Goal: Transaction & Acquisition: Register for event/course

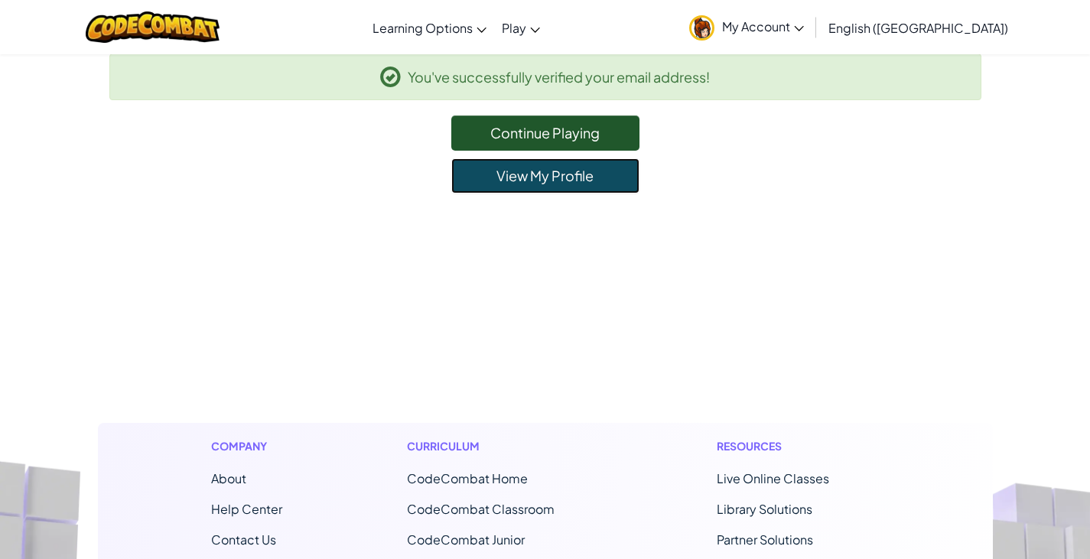
click at [531, 181] on link "View My Profile" at bounding box center [545, 175] width 188 height 35
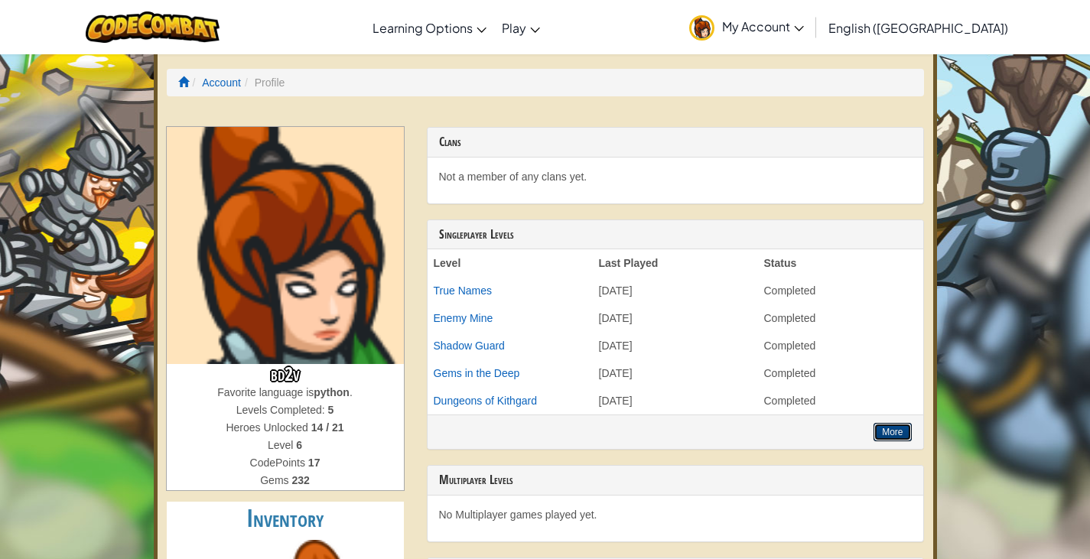
click at [896, 438] on button "More" at bounding box center [892, 432] width 37 height 18
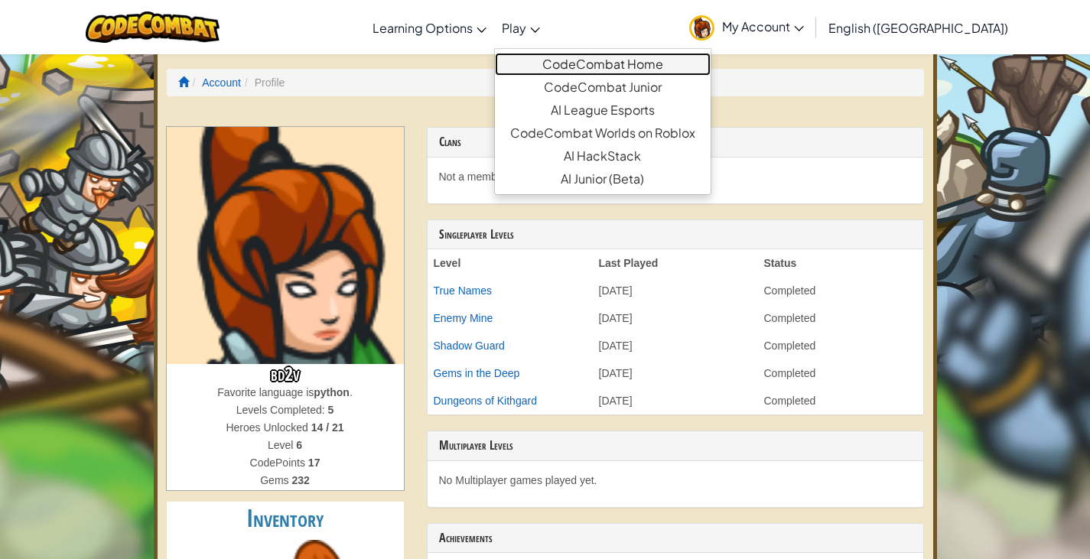
click at [612, 63] on link "CodeCombat Home" at bounding box center [603, 64] width 216 height 23
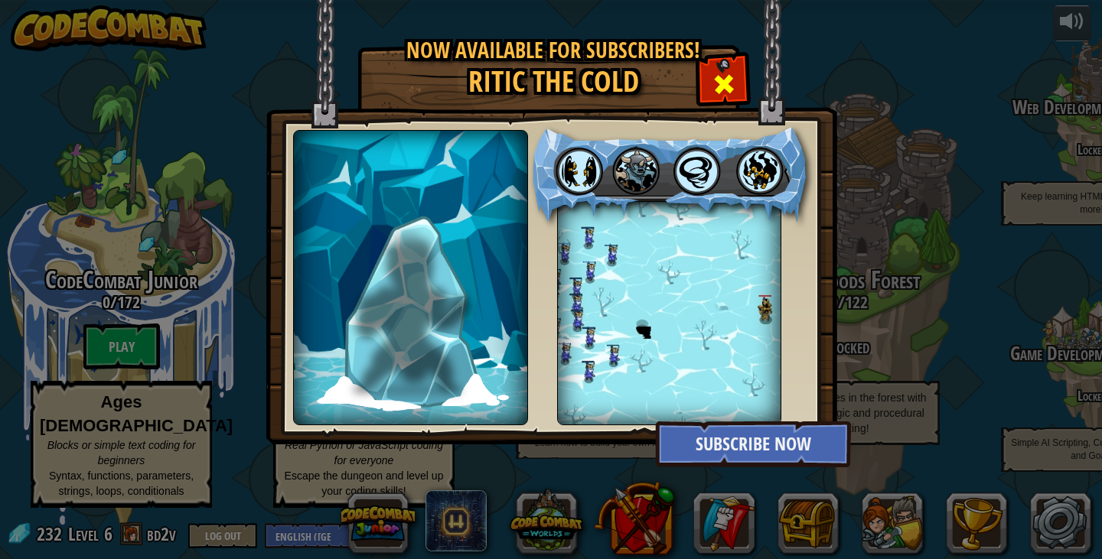
click at [724, 75] on span at bounding box center [723, 84] width 24 height 24
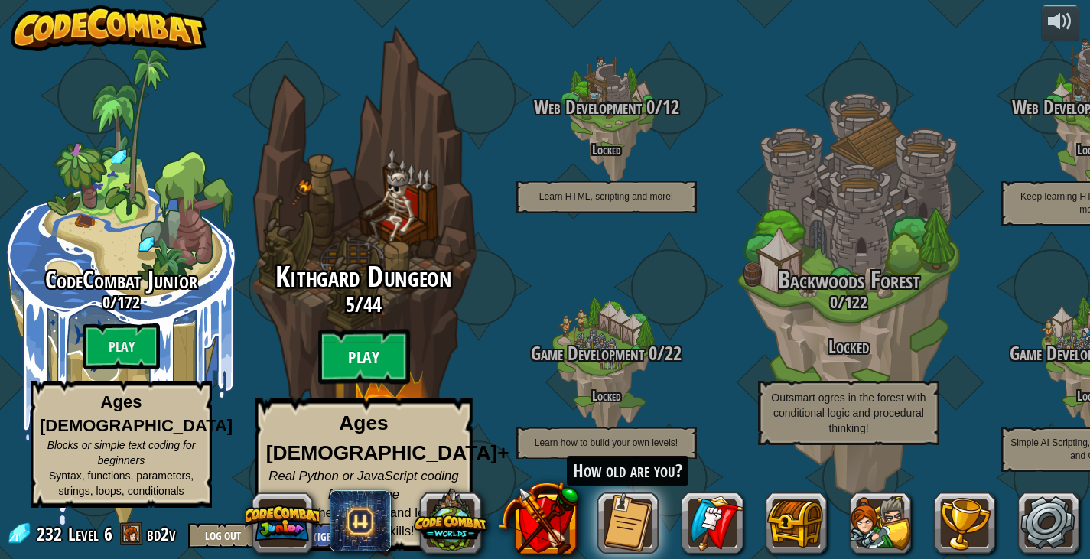
click at [358, 356] on btn "Play" at bounding box center [364, 357] width 92 height 55
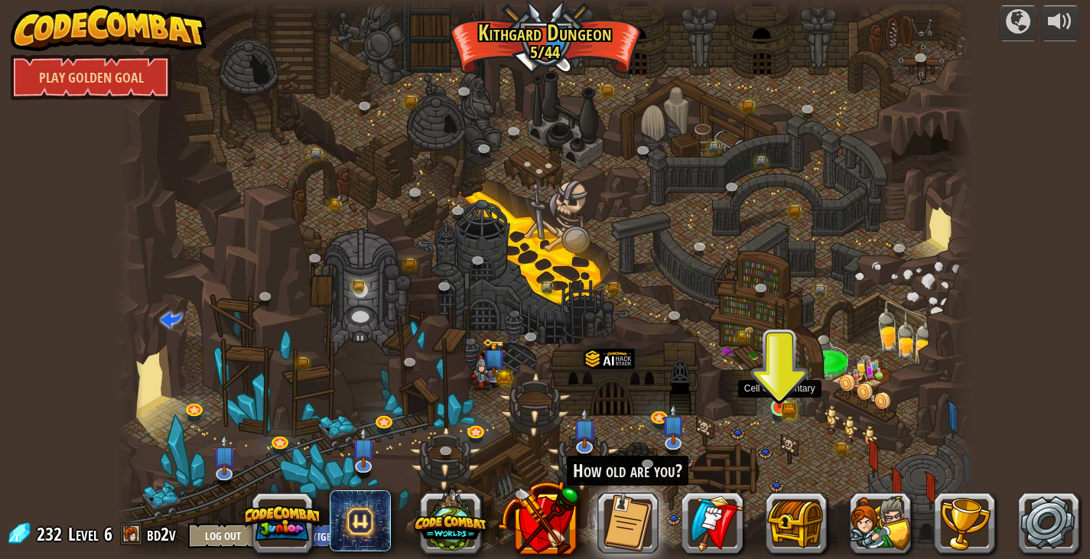
click at [782, 399] on img at bounding box center [779, 385] width 21 height 47
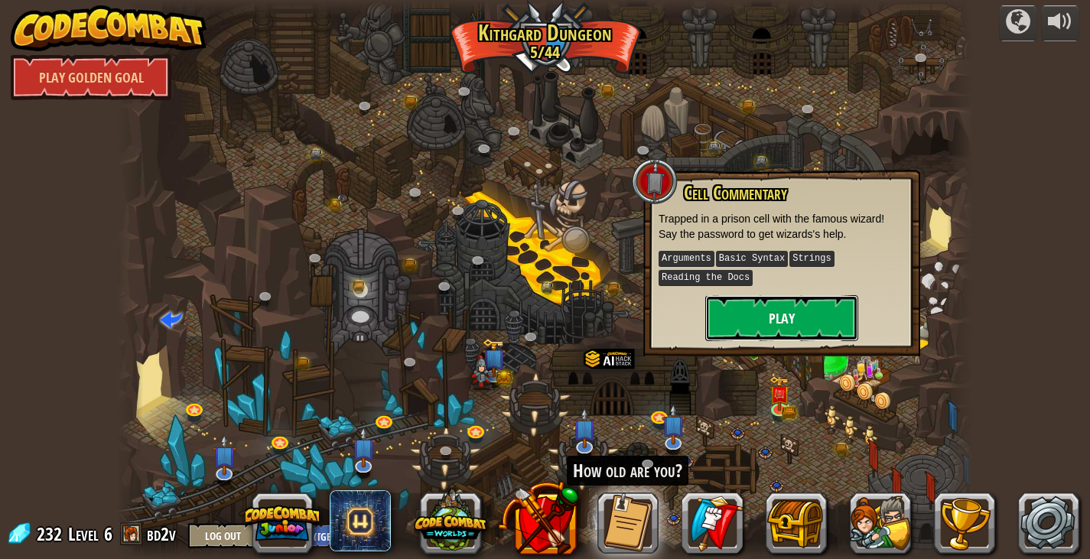
click at [753, 316] on button "Play" at bounding box center [781, 318] width 153 height 46
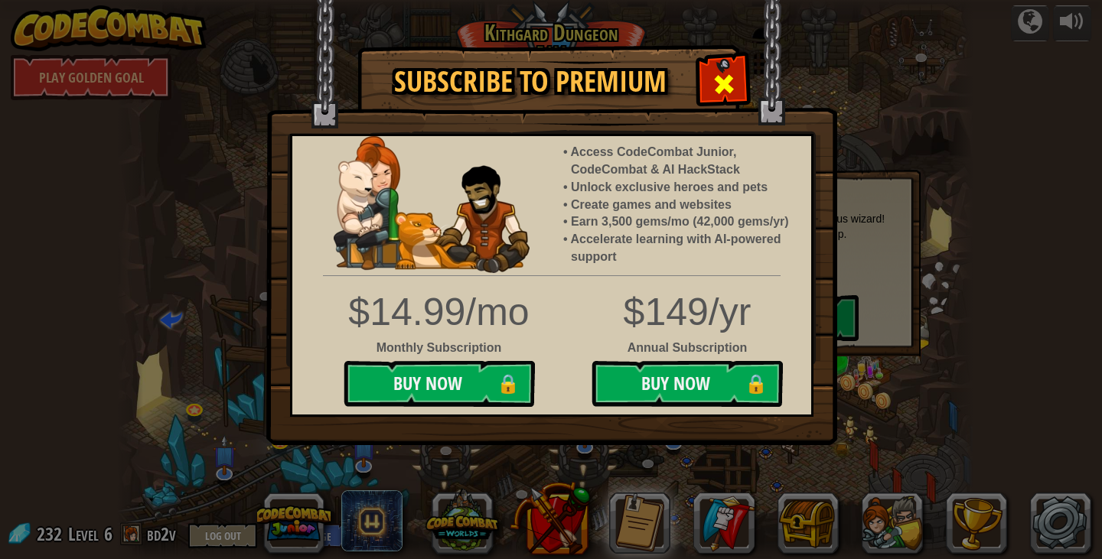
click at [718, 80] on span at bounding box center [723, 84] width 24 height 24
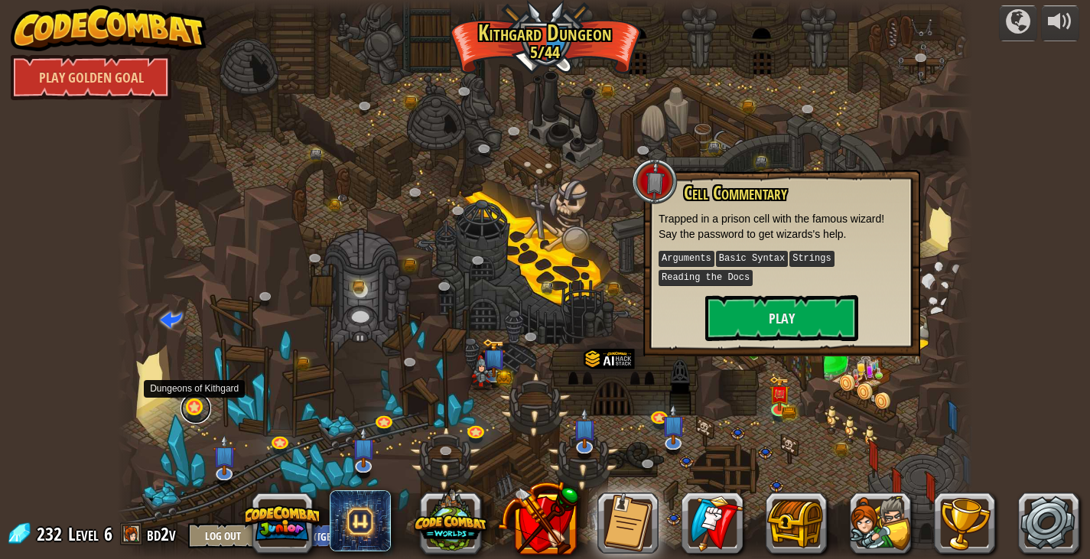
click at [192, 404] on link at bounding box center [196, 408] width 31 height 31
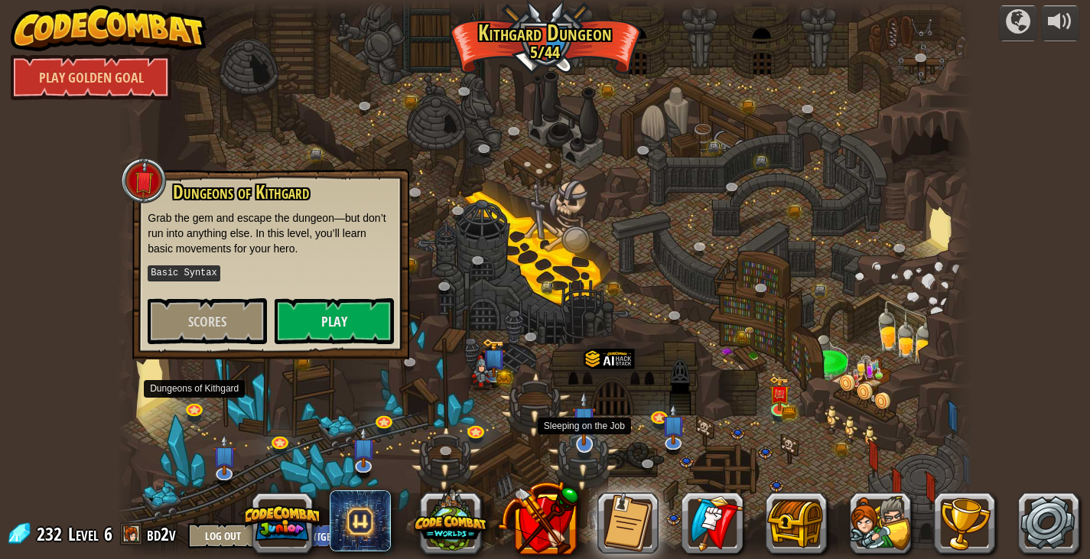
click at [587, 444] on img at bounding box center [584, 418] width 24 height 55
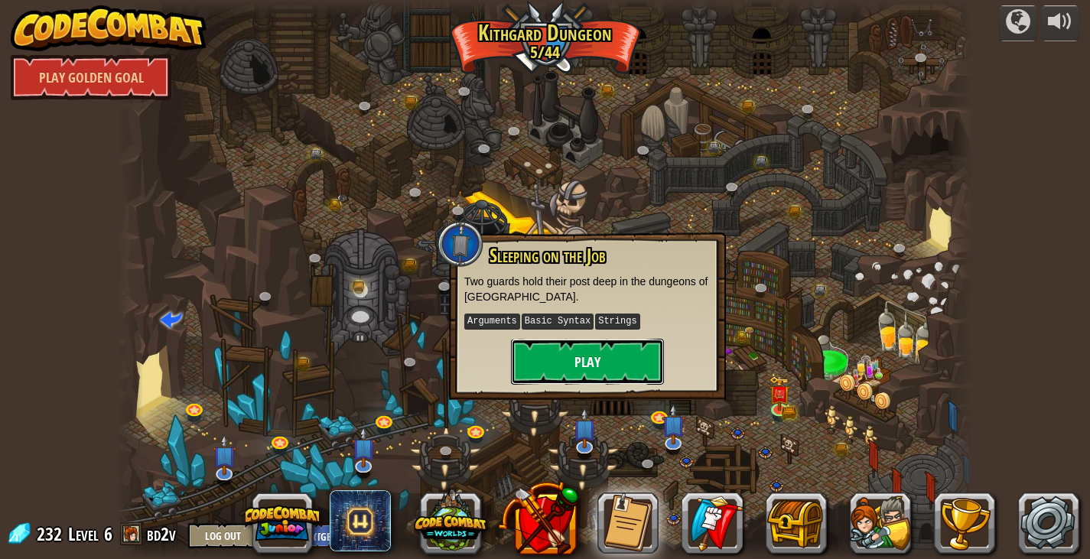
click at [580, 355] on button "Play" at bounding box center [587, 362] width 153 height 46
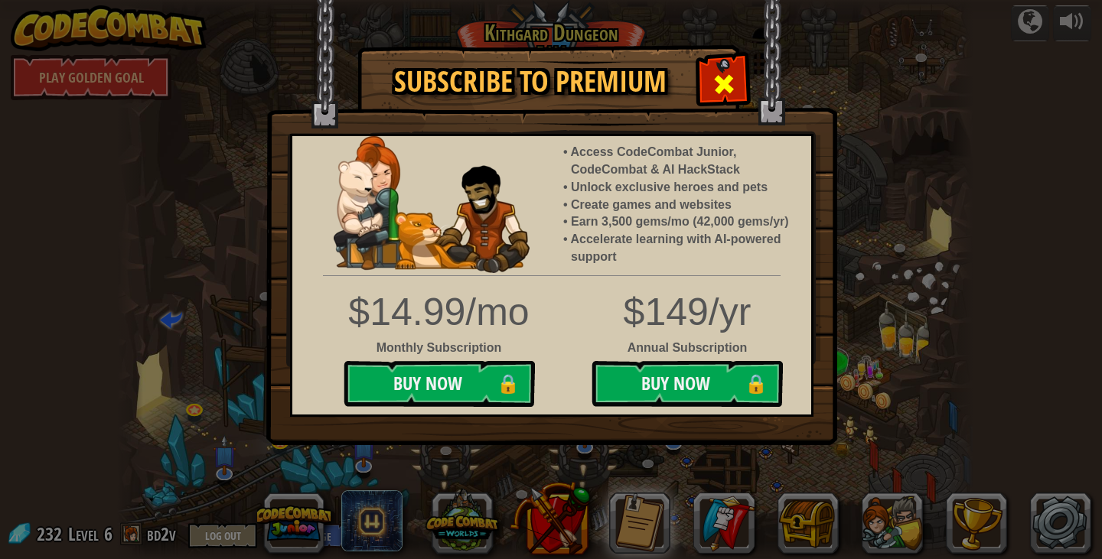
click at [718, 74] on span at bounding box center [723, 84] width 24 height 24
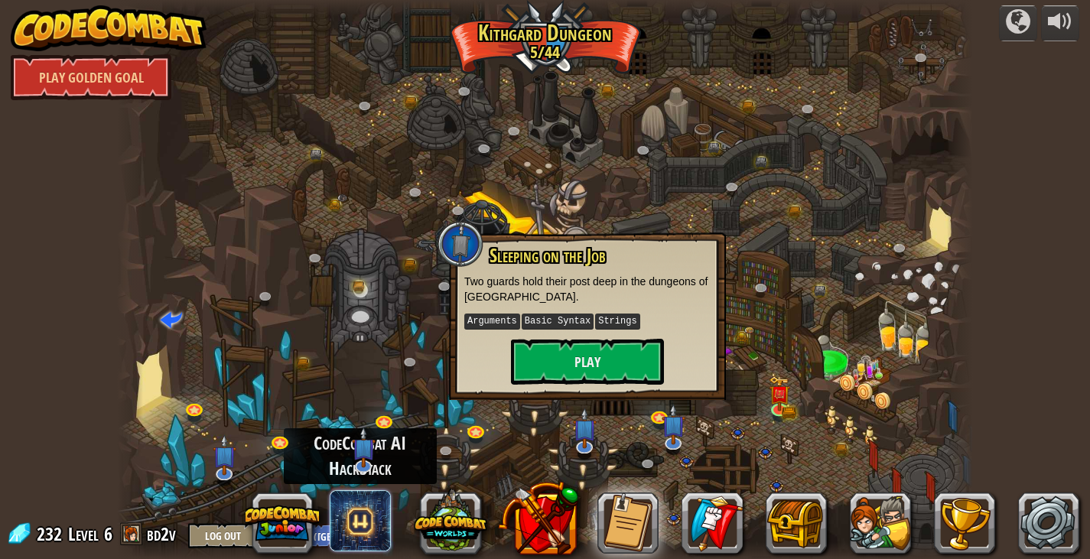
click at [370, 522] on span at bounding box center [360, 520] width 61 height 61
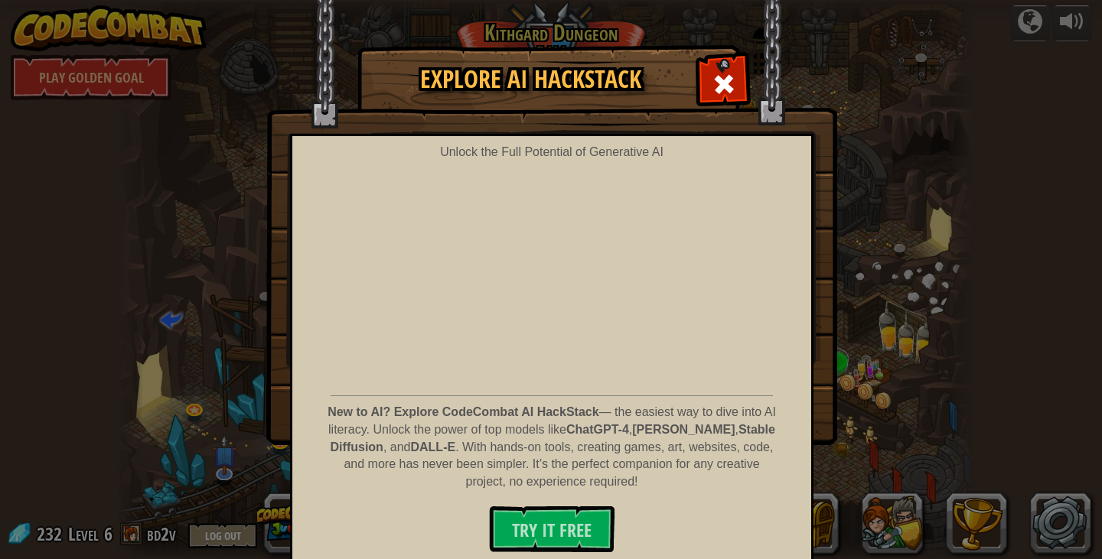
click at [201, 444] on div "Explore AI HackStack Unlock the Full Potential of Generative AI New to AI? Expl…" at bounding box center [551, 279] width 1102 height 559
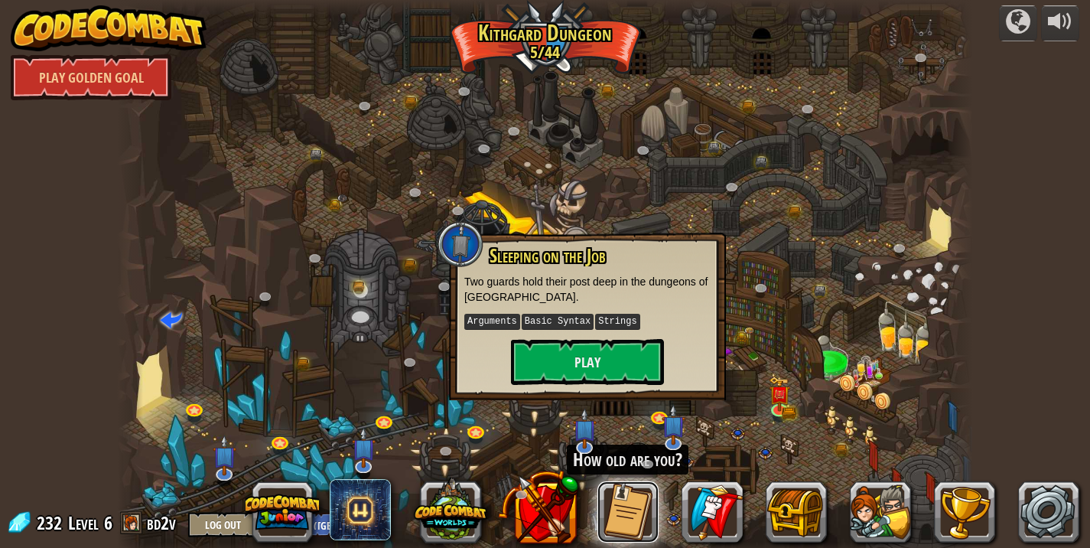
click at [627, 503] on button at bounding box center [627, 511] width 61 height 61
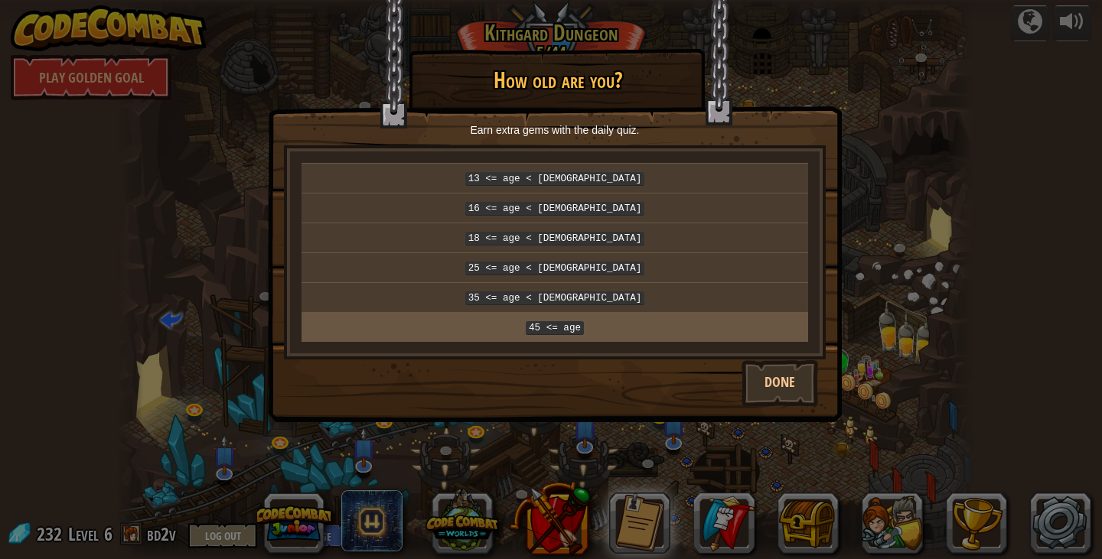
click at [568, 327] on td "45 <= age" at bounding box center [554, 326] width 506 height 29
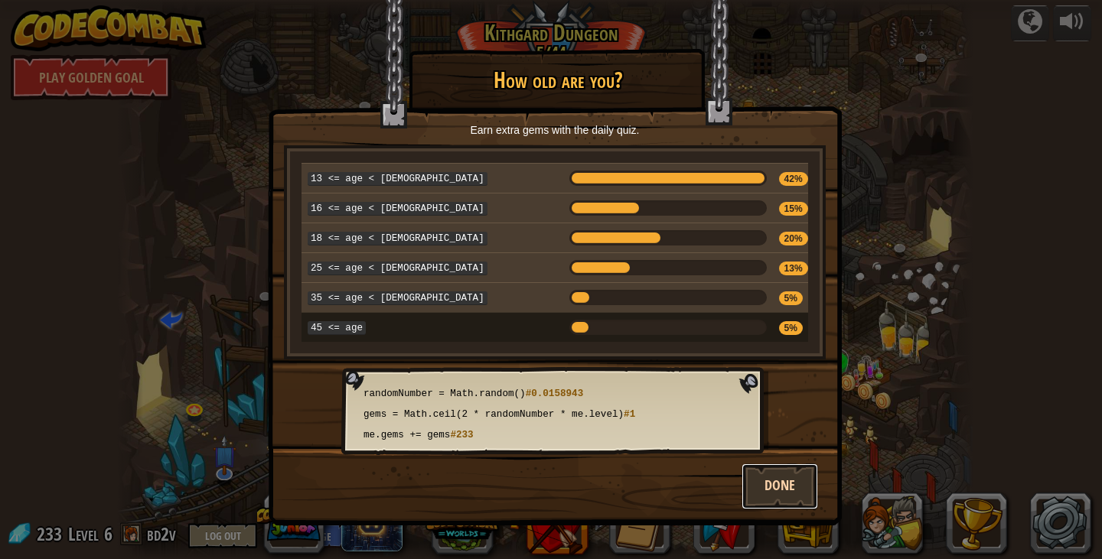
click at [775, 477] on button "Done" at bounding box center [779, 487] width 76 height 46
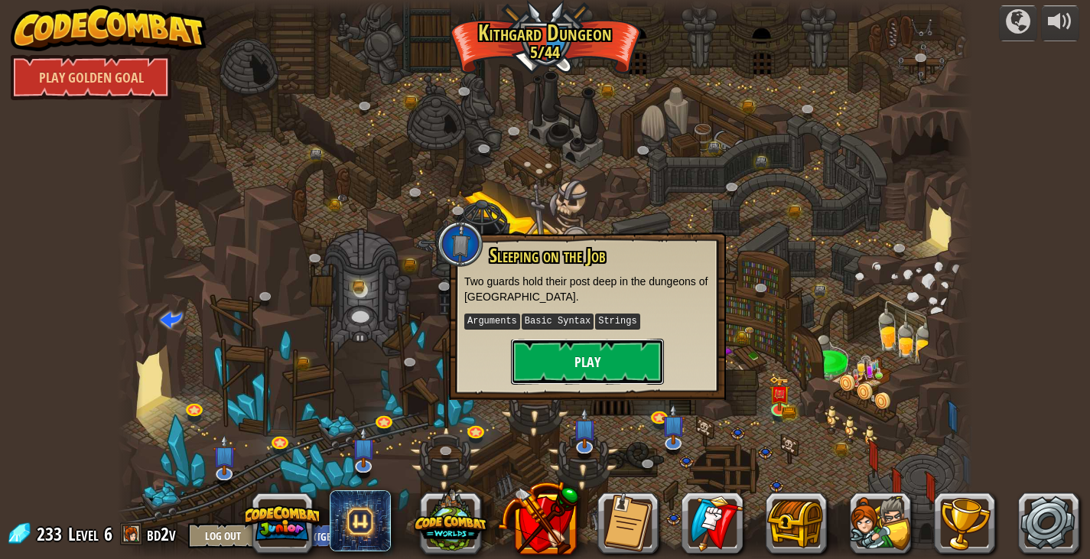
click at [599, 356] on button "Play" at bounding box center [587, 362] width 153 height 46
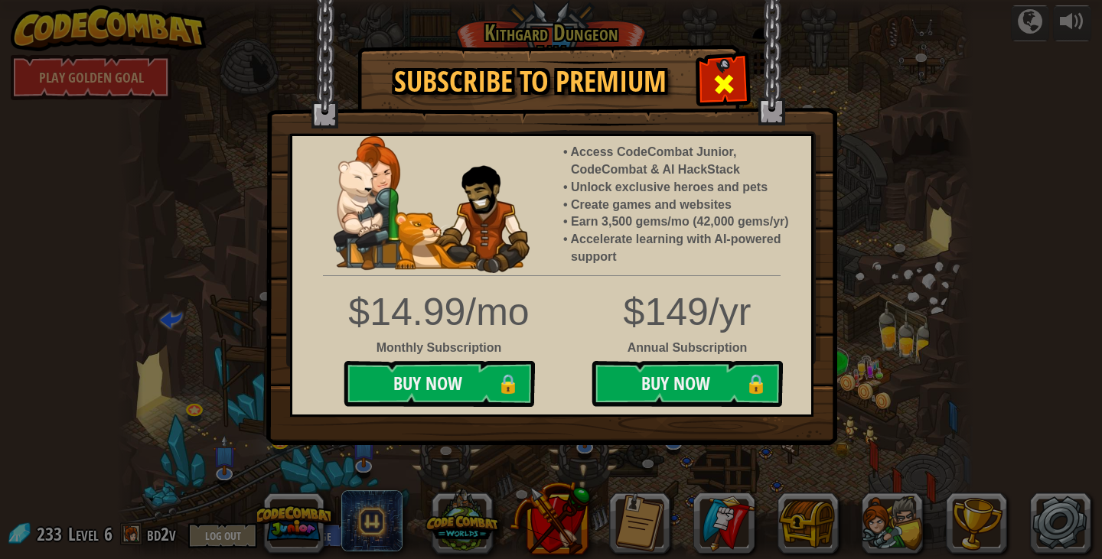
click at [717, 83] on span at bounding box center [723, 84] width 24 height 24
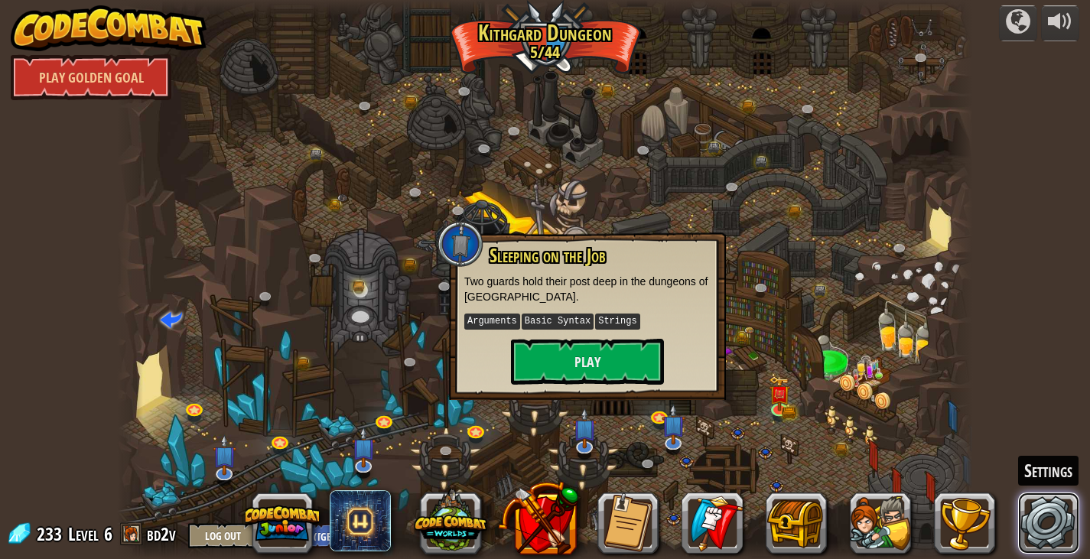
click at [1046, 519] on link at bounding box center [1048, 523] width 61 height 61
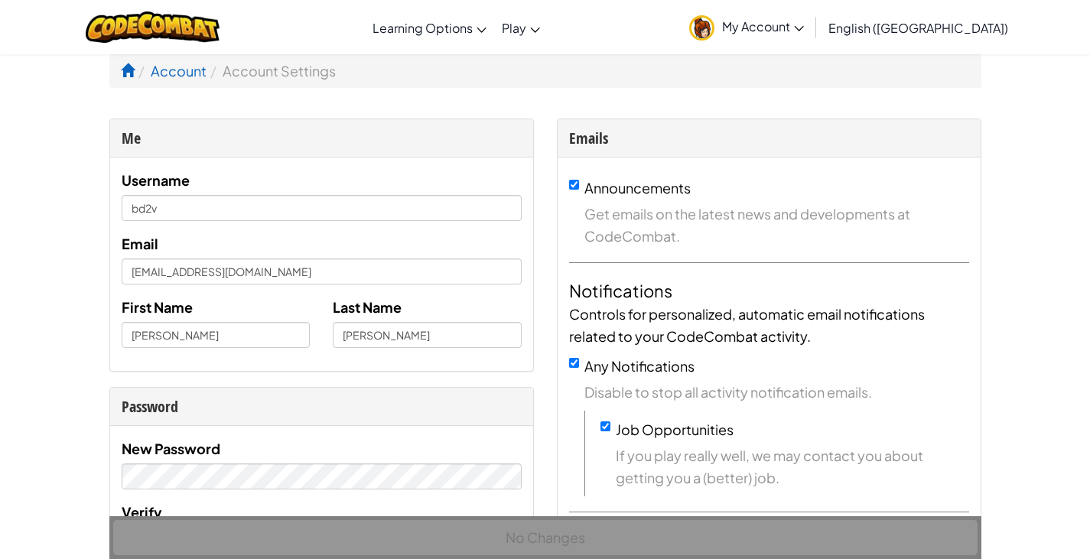
click at [211, 31] on img at bounding box center [153, 26] width 134 height 31
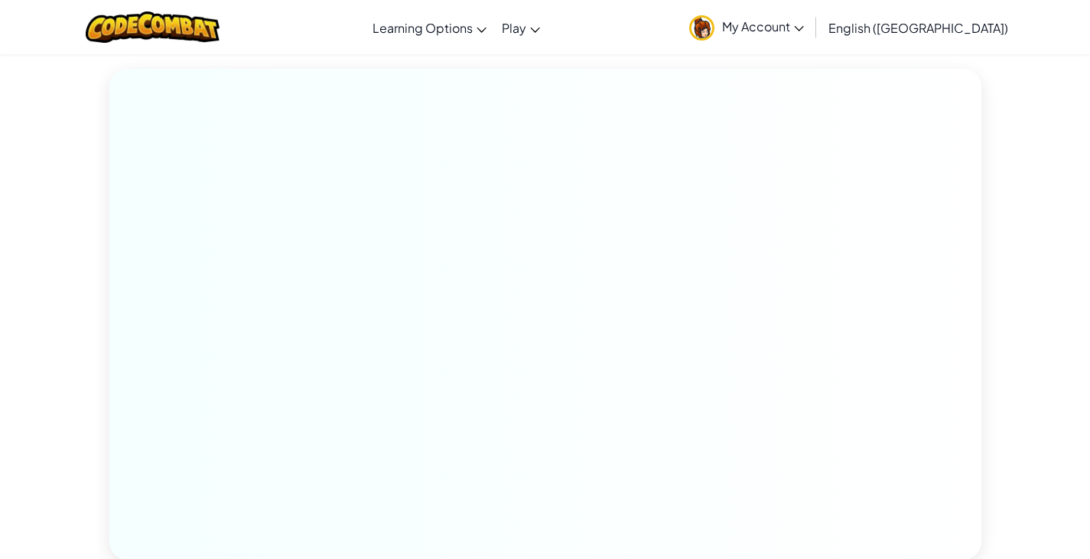
scroll to position [7191, 0]
click at [109, 214] on div at bounding box center [545, 283] width 895 height 490
click at [804, 27] on span "My Account" at bounding box center [763, 26] width 82 height 16
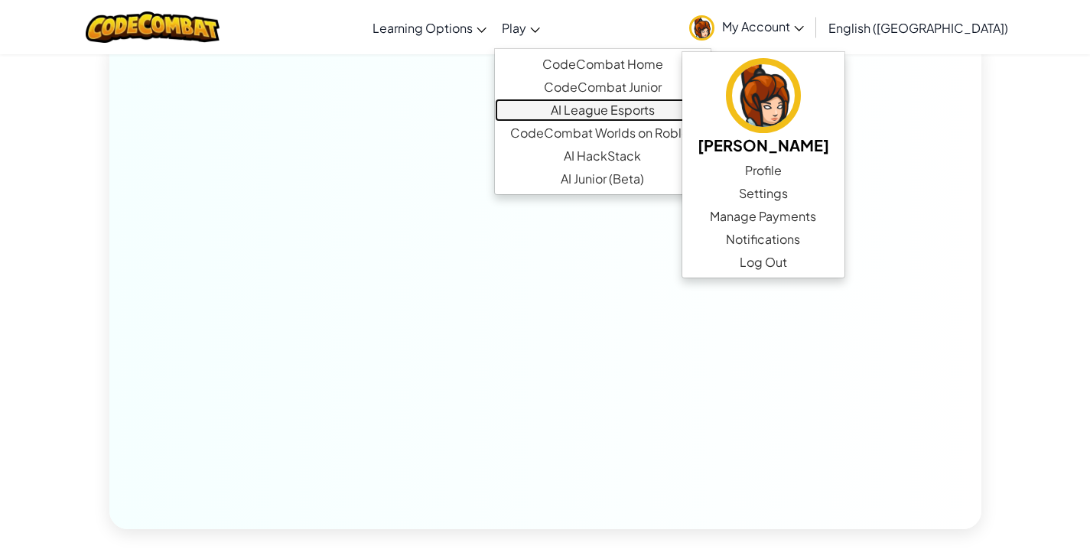
click at [620, 109] on link "AI League Esports" at bounding box center [603, 110] width 216 height 23
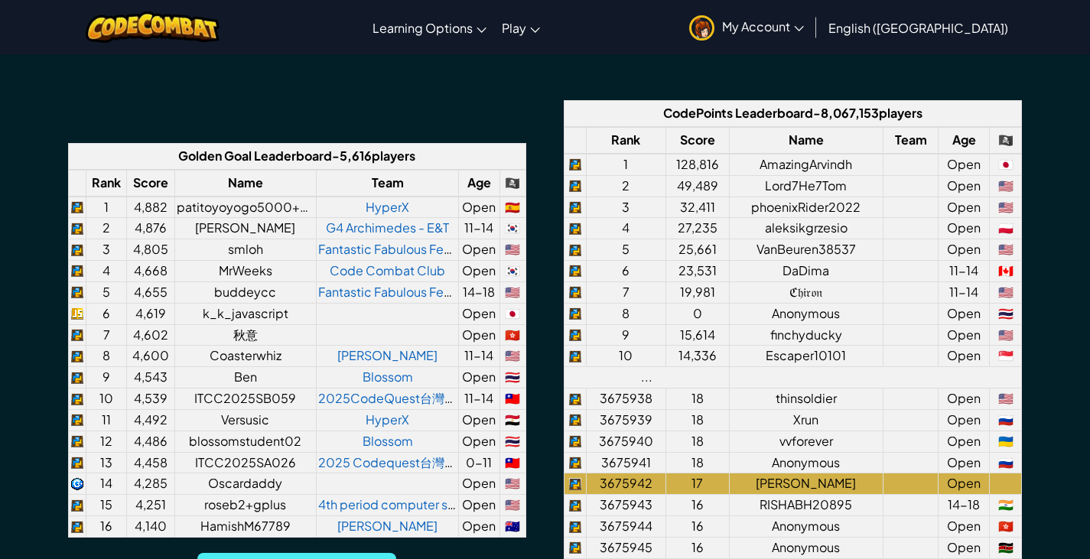
scroll to position [1154, 0]
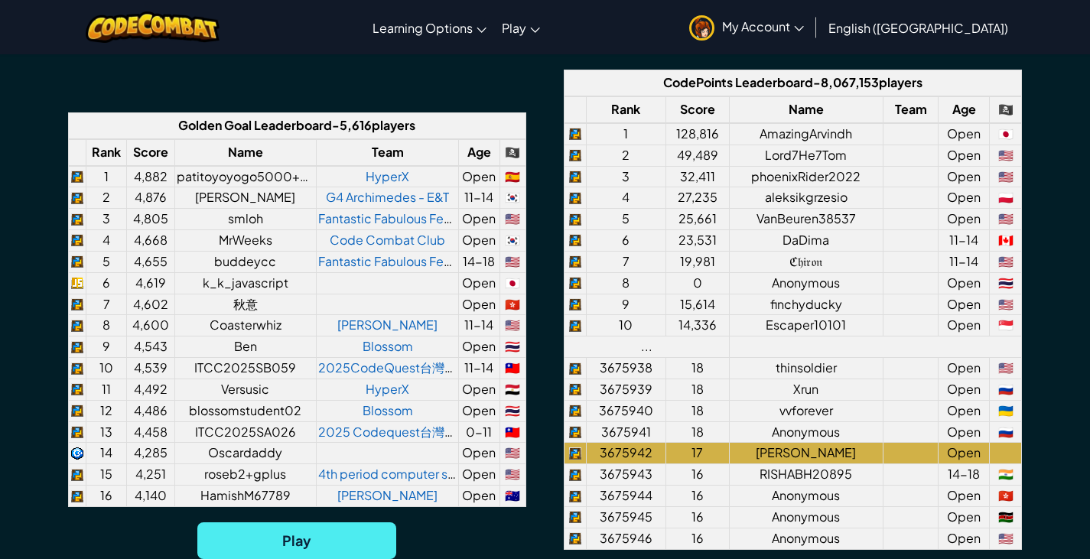
click at [804, 25] on span "My Account" at bounding box center [763, 26] width 82 height 16
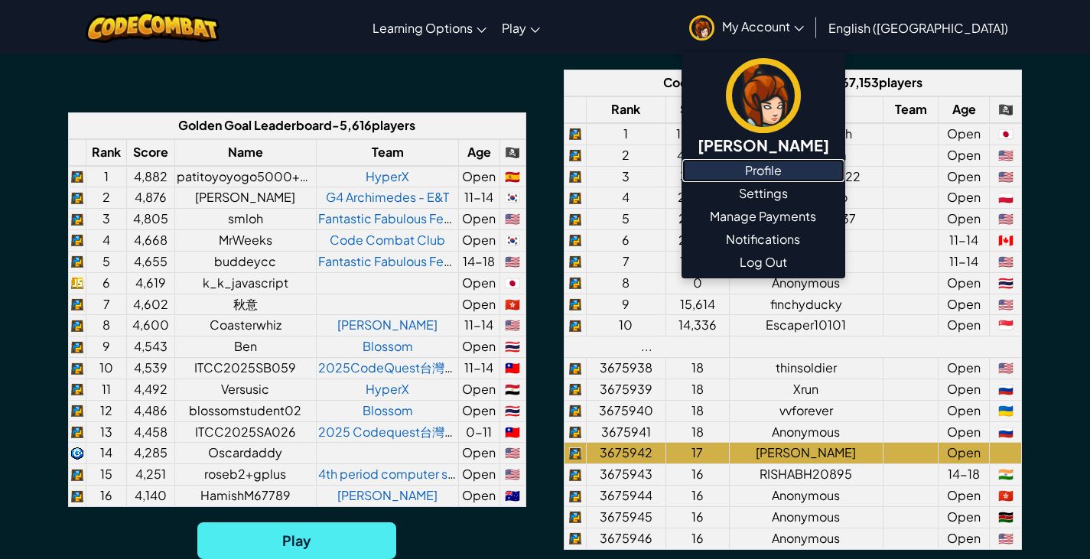
click at [838, 161] on link "Profile" at bounding box center [763, 170] width 162 height 23
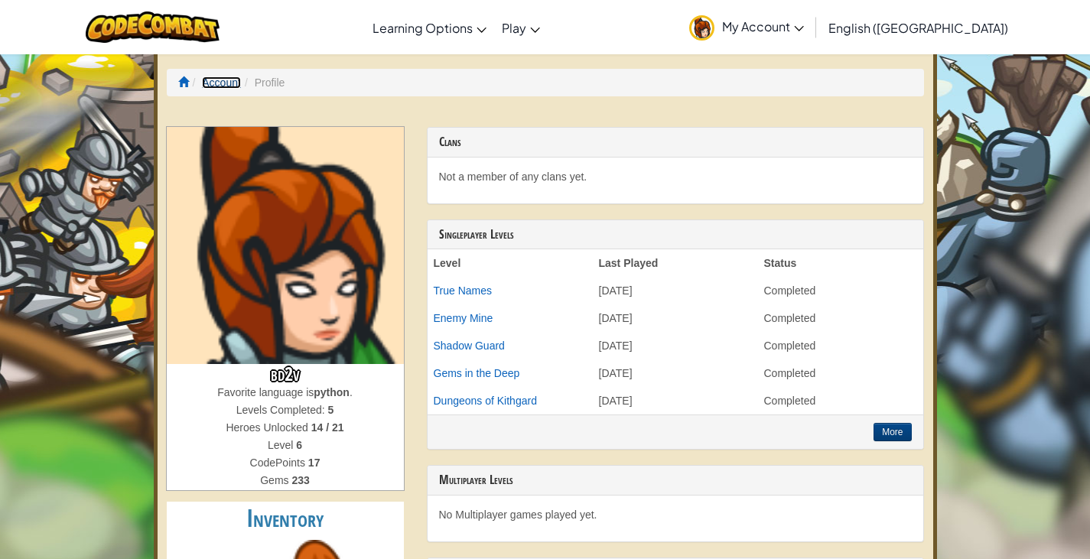
click at [226, 78] on link "Account" at bounding box center [221, 82] width 39 height 12
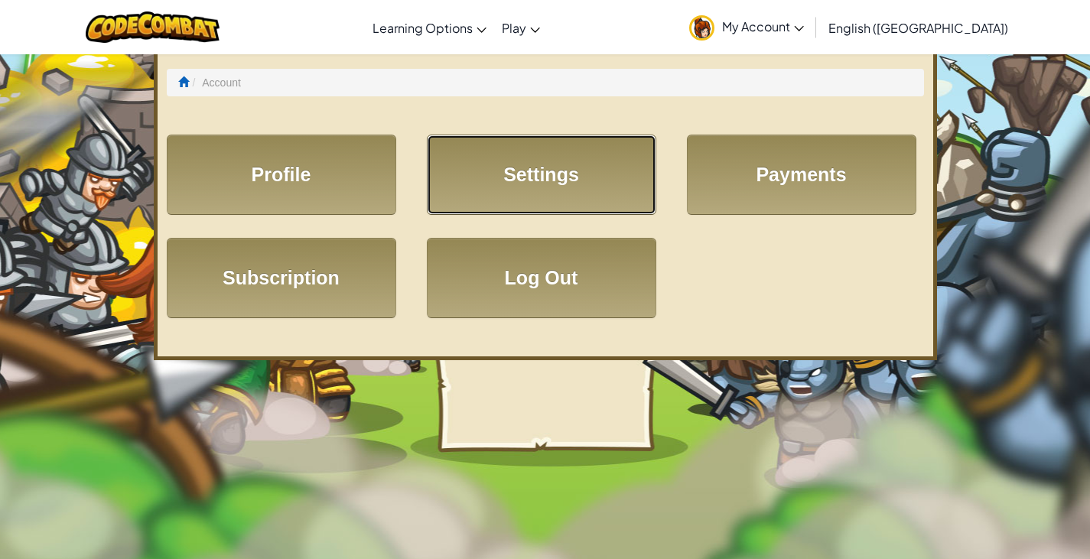
click at [529, 189] on link "Settings" at bounding box center [541, 175] width 229 height 80
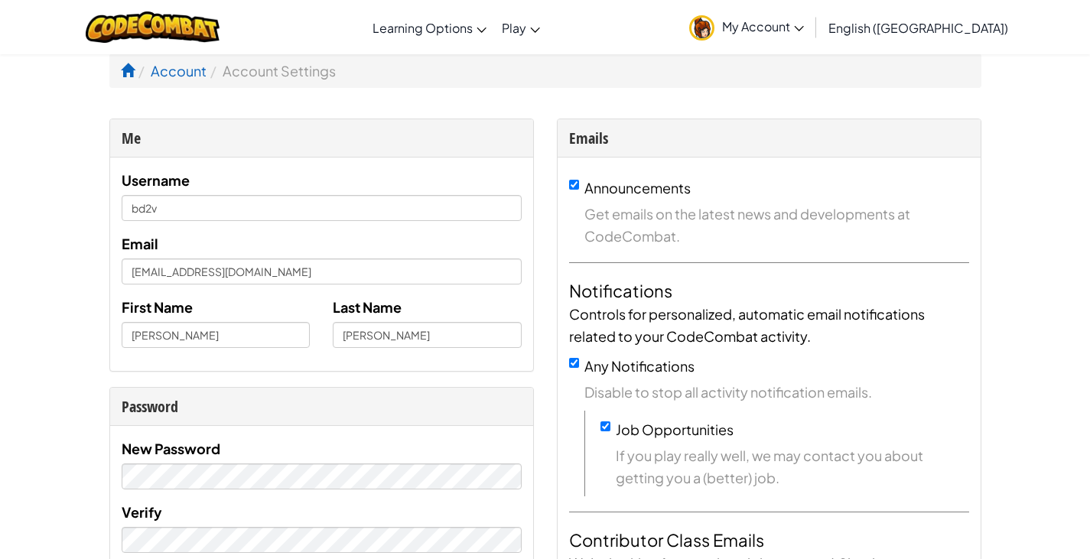
drag, startPoint x: 53, startPoint y: 395, endPoint x: 73, endPoint y: 381, distance: 25.3
click at [187, 60] on li "Account" at bounding box center [171, 71] width 72 height 22
click at [184, 69] on link "Account" at bounding box center [179, 71] width 56 height 18
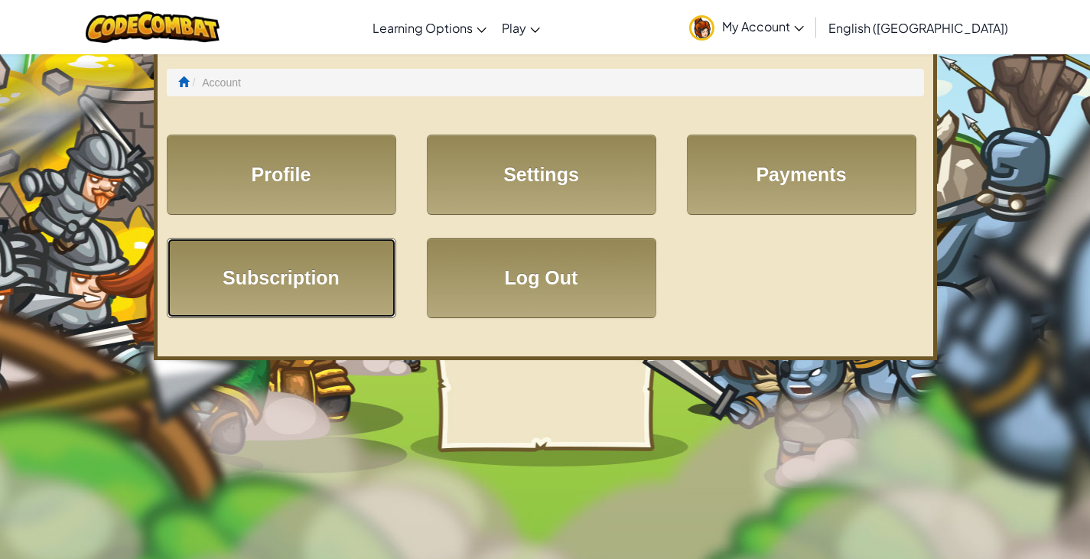
click at [272, 249] on link "Subscription" at bounding box center [281, 278] width 229 height 80
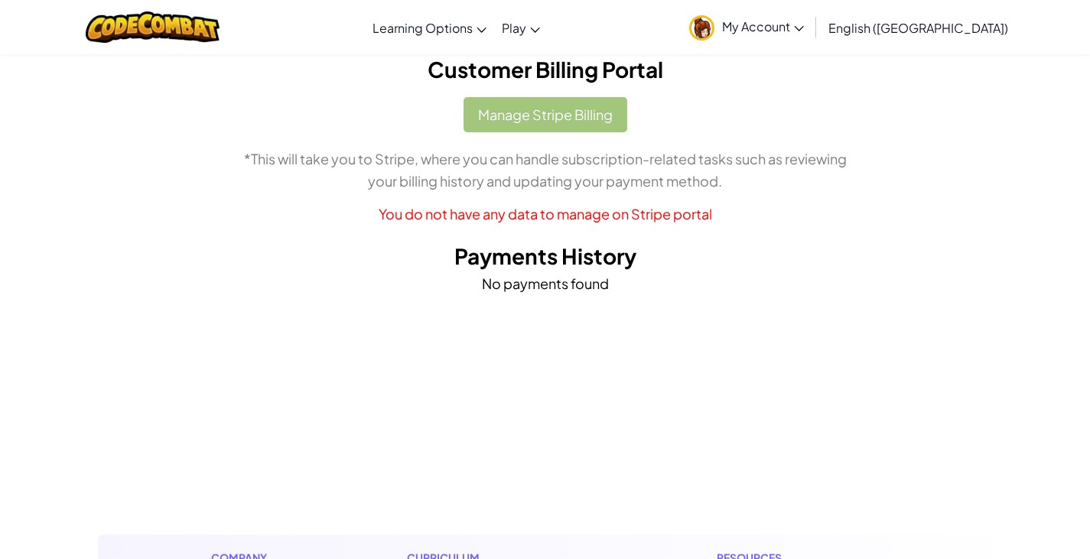
click at [528, 115] on div "Manage Stripe Billing *This will take you to Stripe, where you can handle subsc…" at bounding box center [545, 161] width 872 height 128
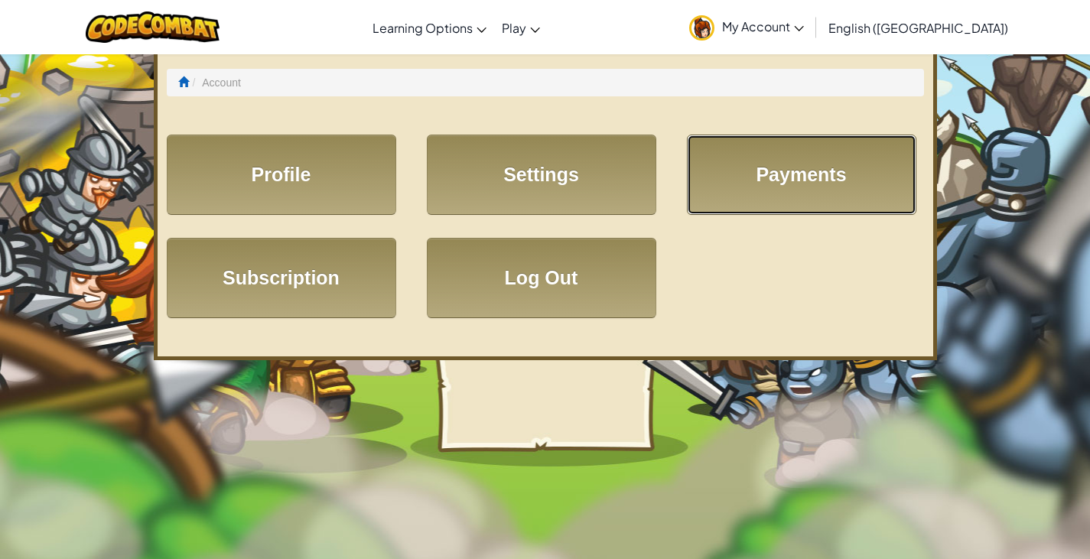
click at [756, 201] on link "Payments" at bounding box center [801, 175] width 229 height 80
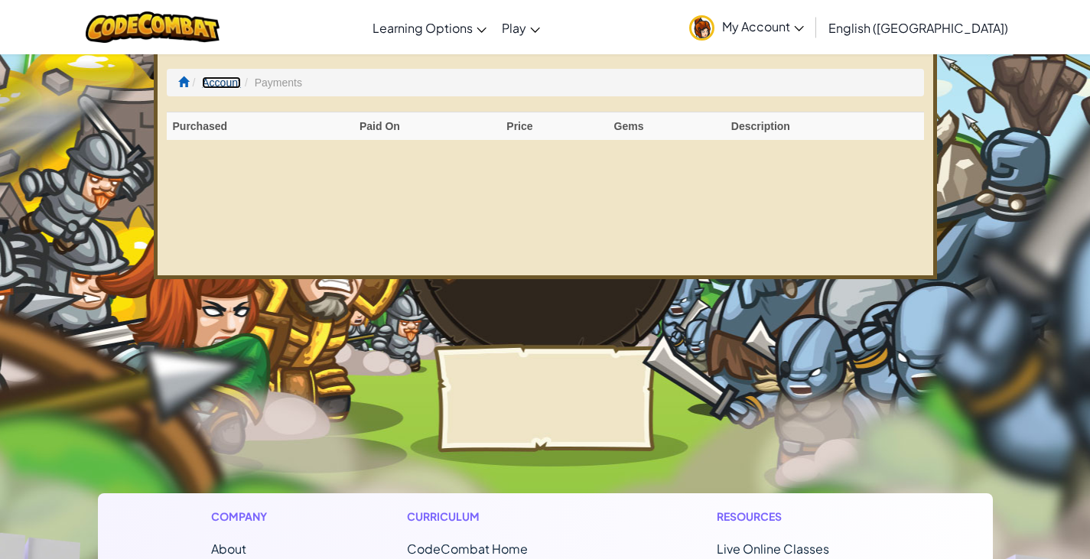
click at [212, 80] on link "Account" at bounding box center [221, 82] width 39 height 12
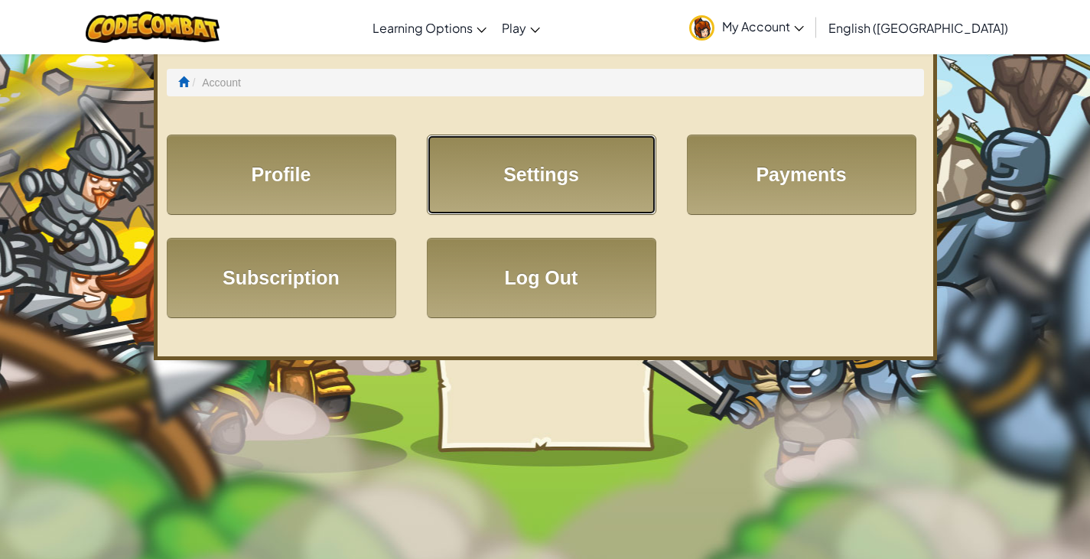
click at [521, 174] on link "Settings" at bounding box center [541, 175] width 229 height 80
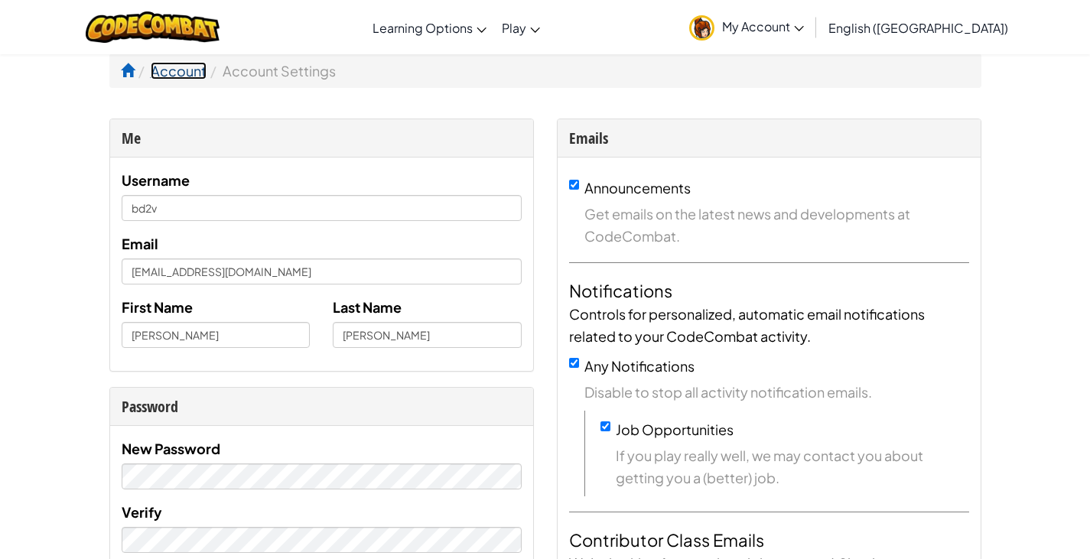
click at [168, 67] on link "Account" at bounding box center [179, 71] width 56 height 18
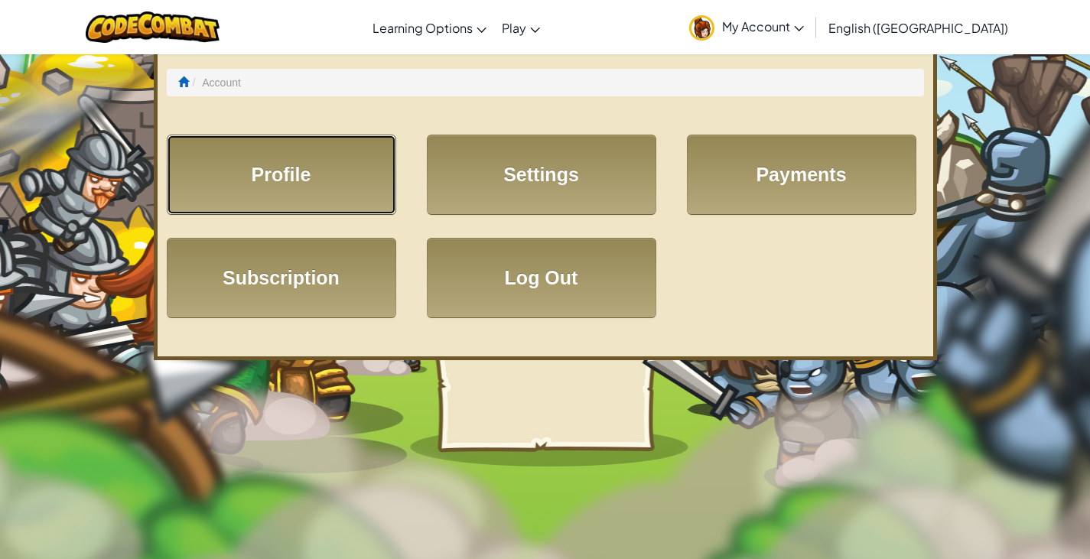
click at [244, 166] on link "Profile" at bounding box center [281, 175] width 229 height 80
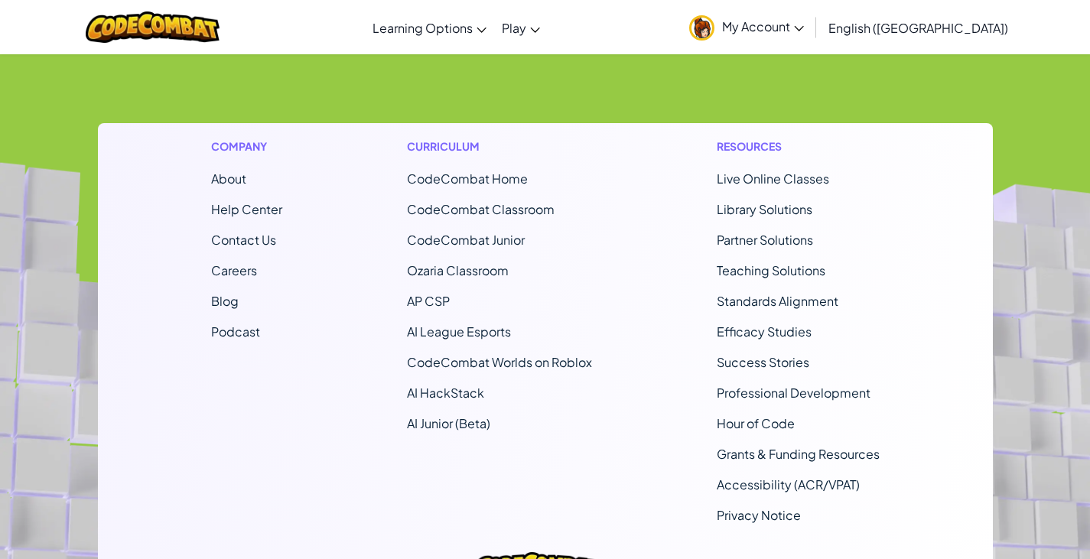
scroll to position [1408, 0]
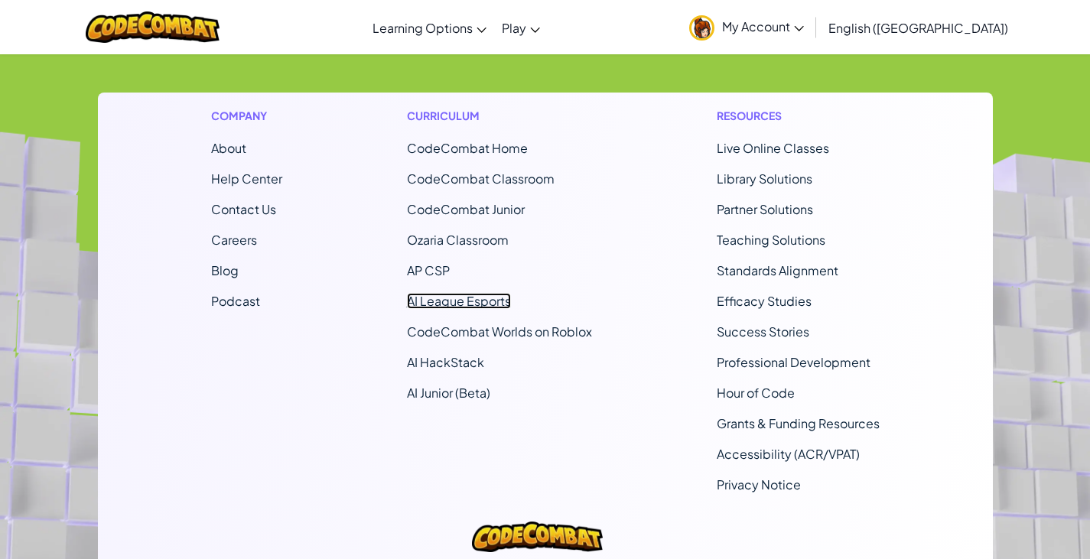
click at [434, 307] on link "AI League Esports" at bounding box center [459, 301] width 104 height 16
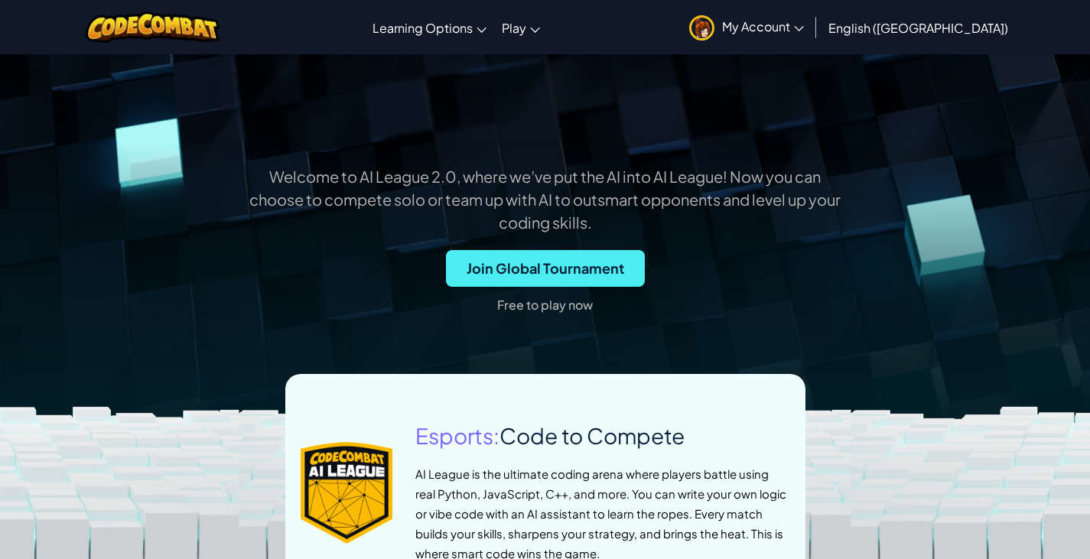
scroll to position [398, 0]
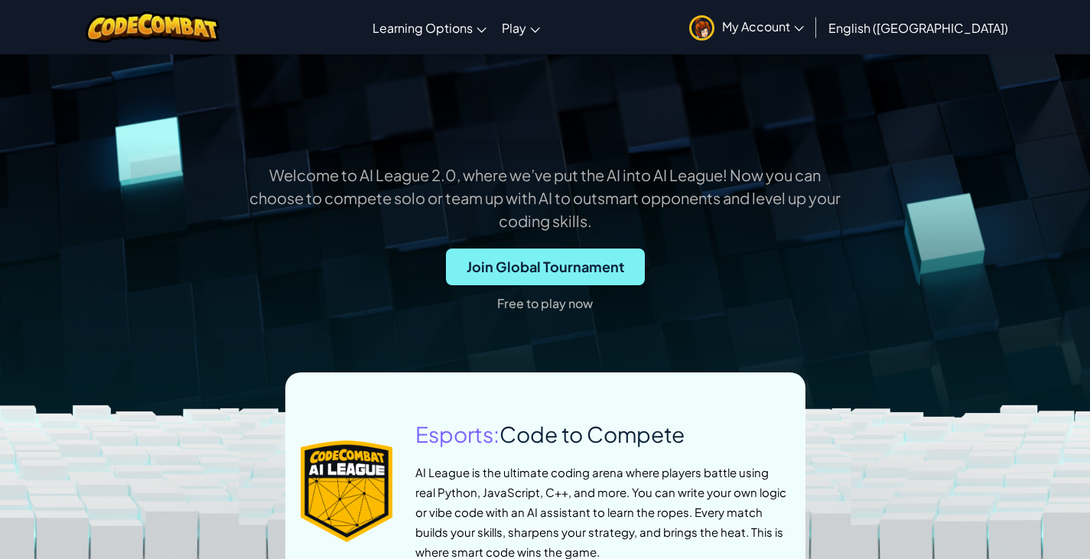
click at [498, 267] on span "Join Global Tournament" at bounding box center [545, 267] width 199 height 37
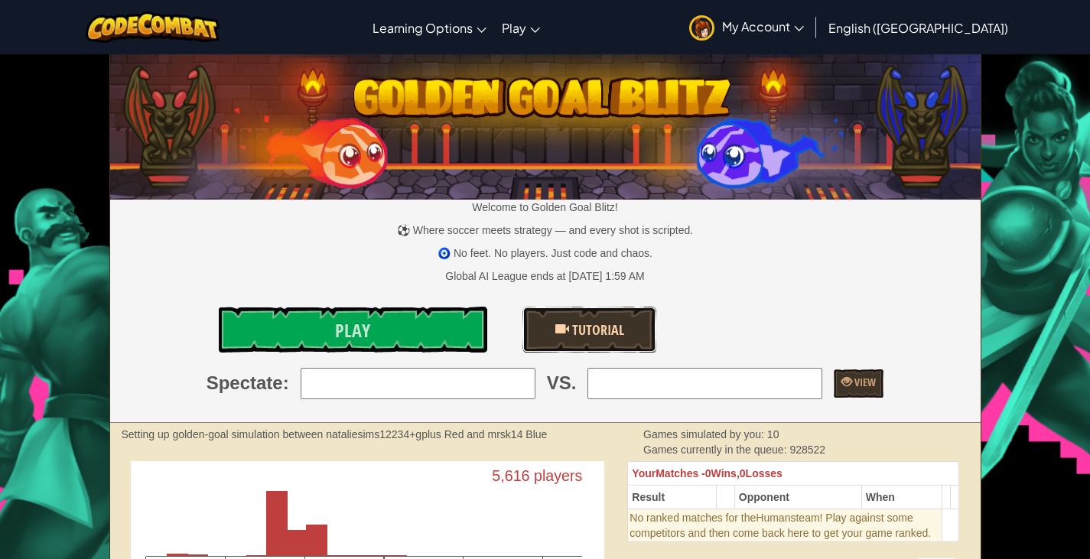
click at [587, 328] on span "Tutorial" at bounding box center [596, 330] width 55 height 19
click at [159, 389] on div "Spectate : VS. View" at bounding box center [545, 383] width 893 height 31
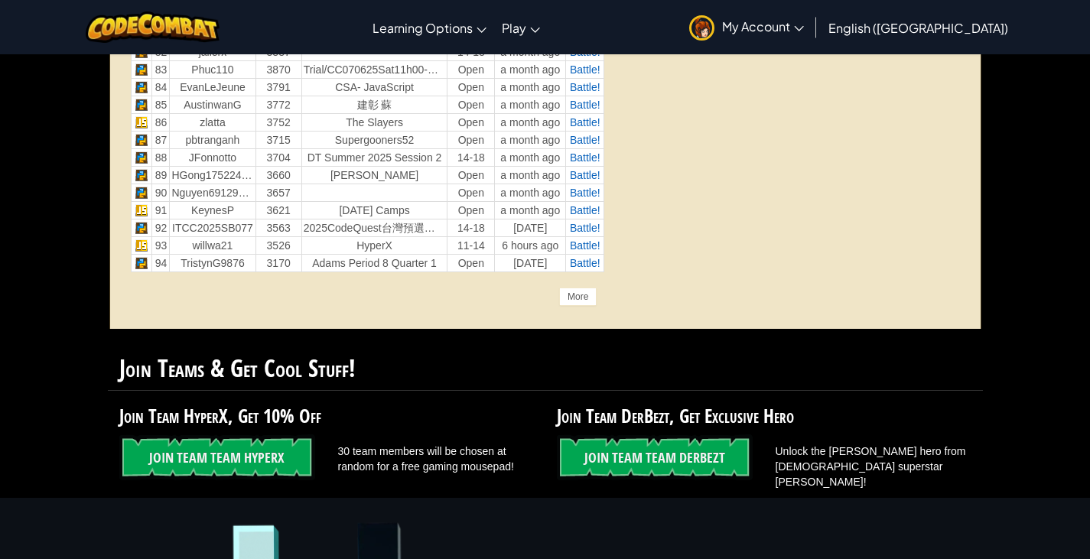
scroll to position [2019, 0]
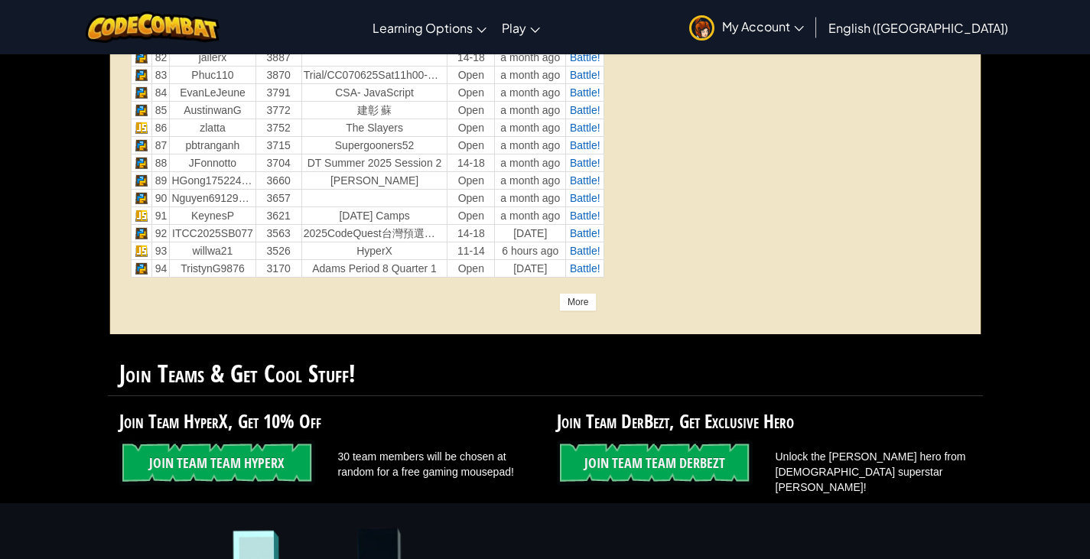
click at [579, 304] on div "More" at bounding box center [577, 302] width 37 height 18
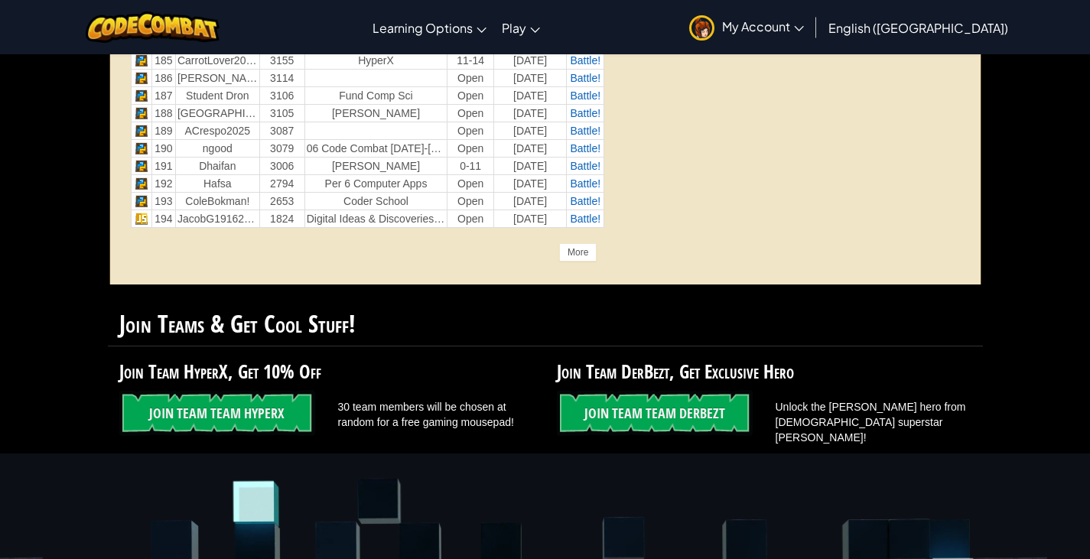
scroll to position [3764, 0]
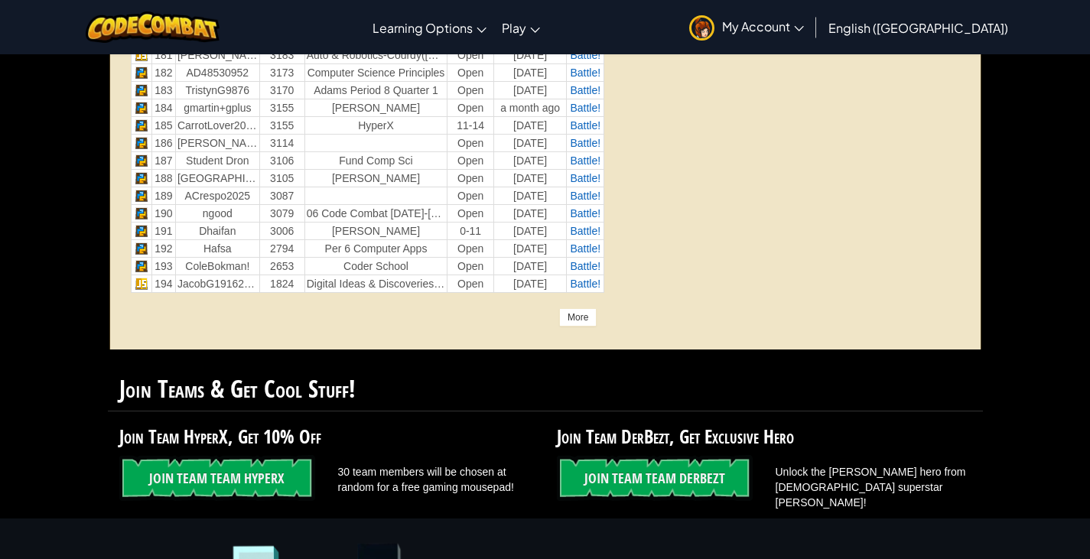
click at [581, 314] on div "More" at bounding box center [577, 317] width 37 height 18
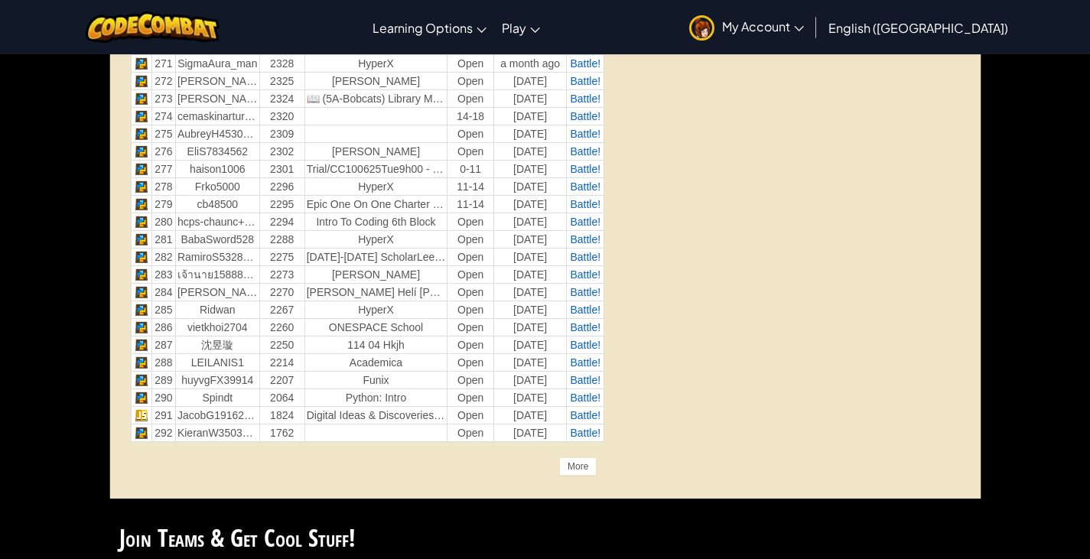
scroll to position [5324, 0]
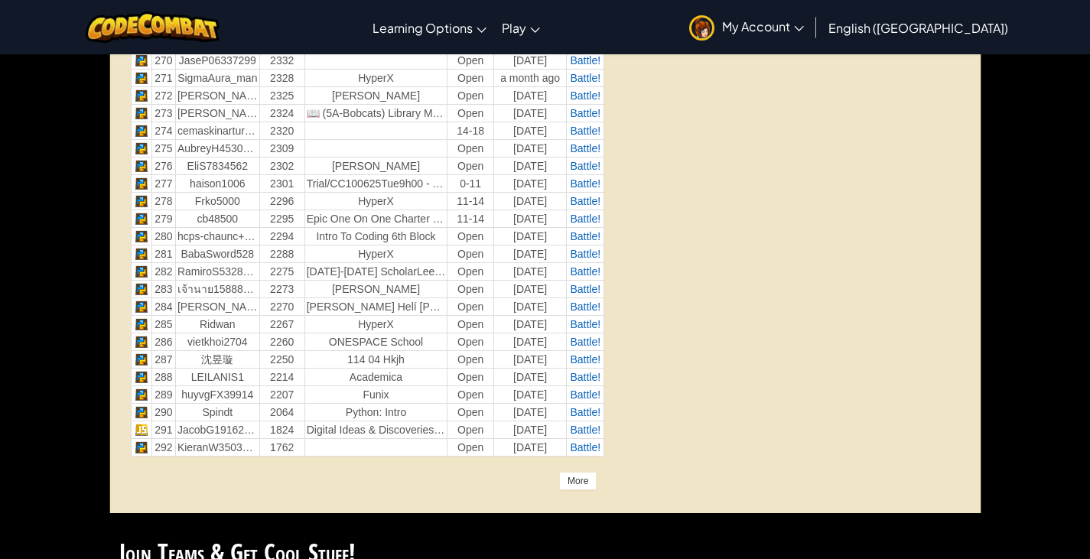
click at [579, 480] on div "More" at bounding box center [577, 481] width 37 height 18
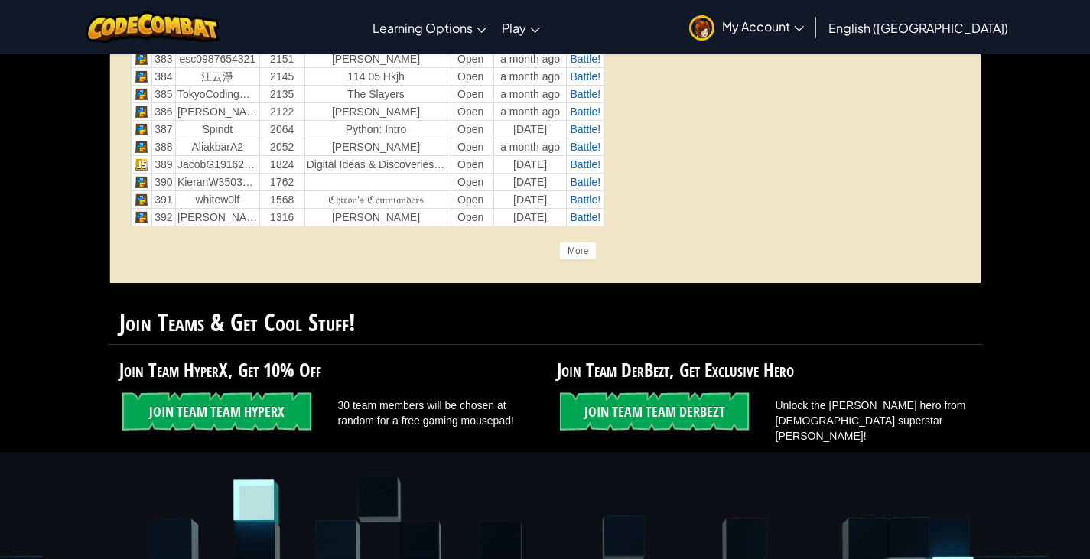
scroll to position [7313, 0]
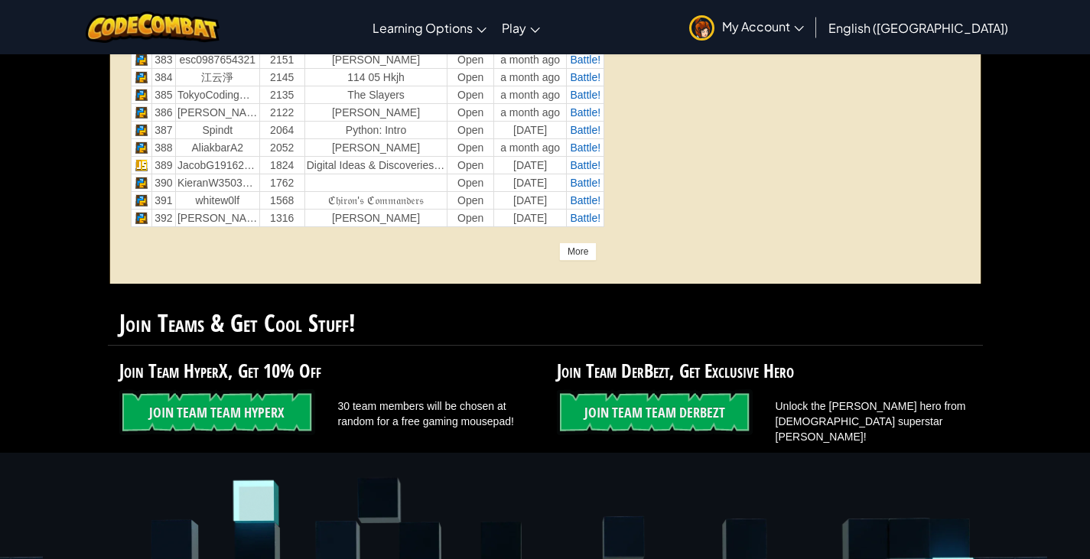
click at [584, 252] on div "More" at bounding box center [577, 251] width 37 height 18
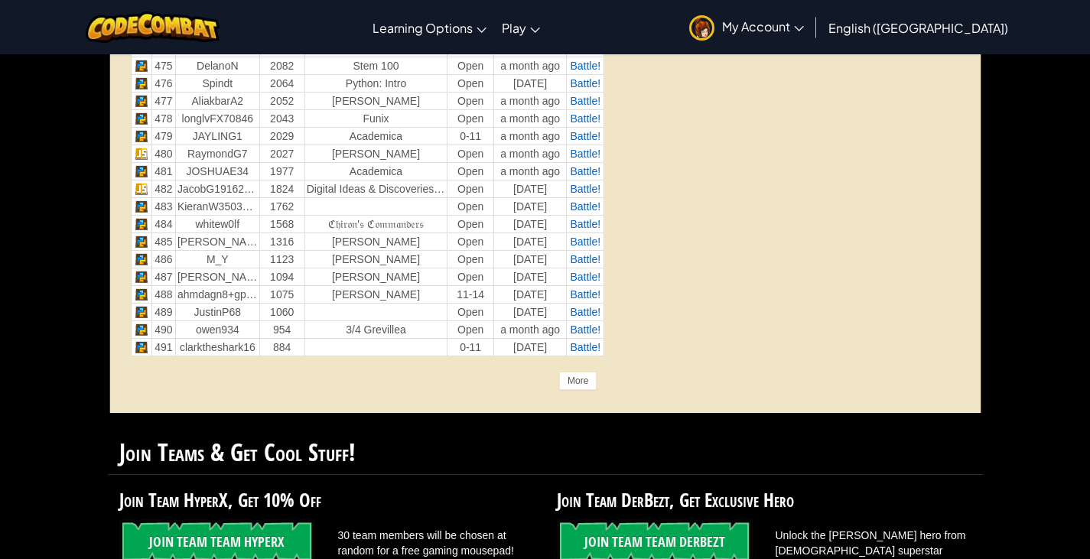
scroll to position [8965, 0]
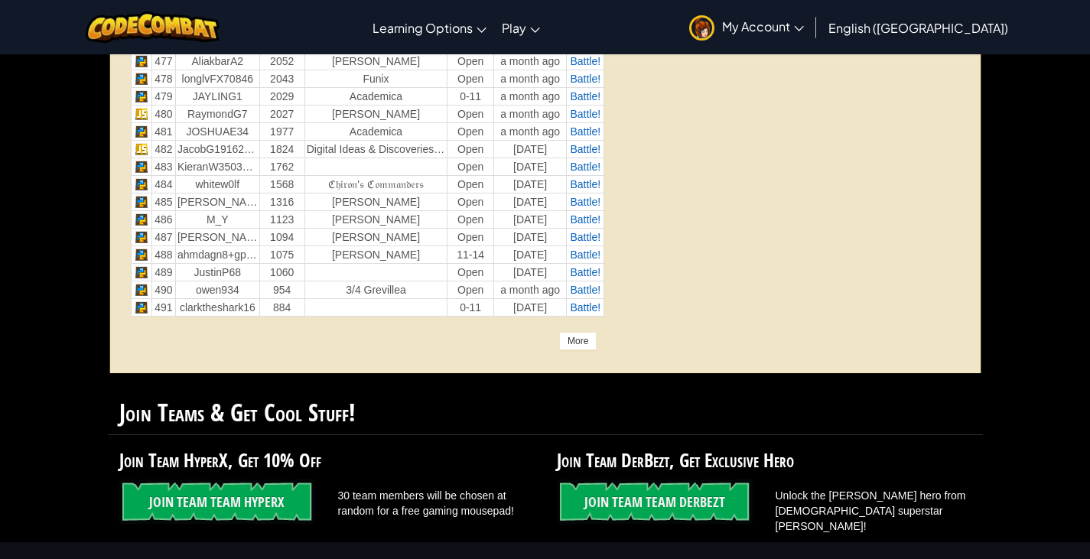
click at [577, 343] on div "More" at bounding box center [577, 341] width 37 height 18
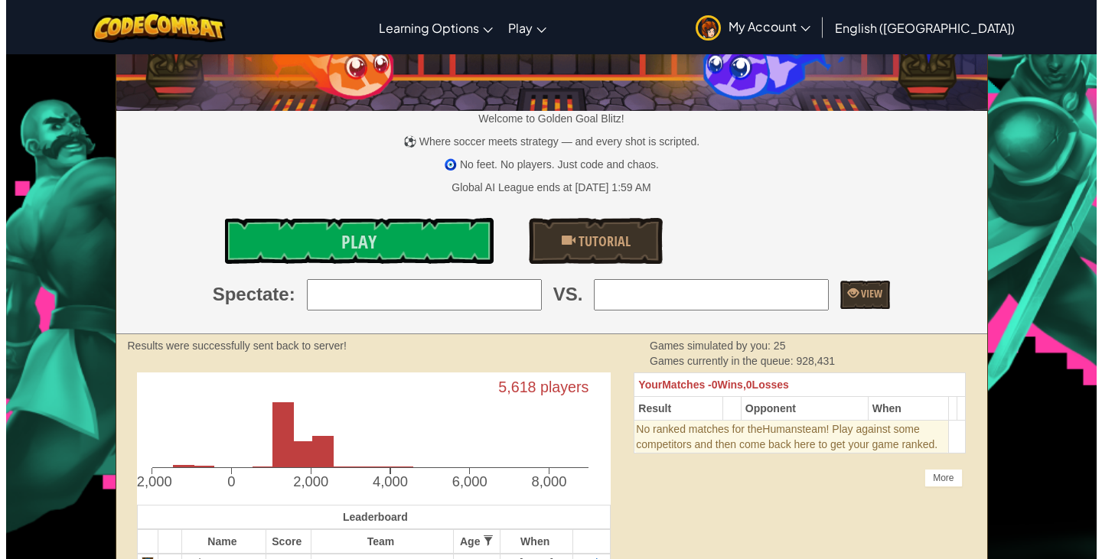
scroll to position [0, 0]
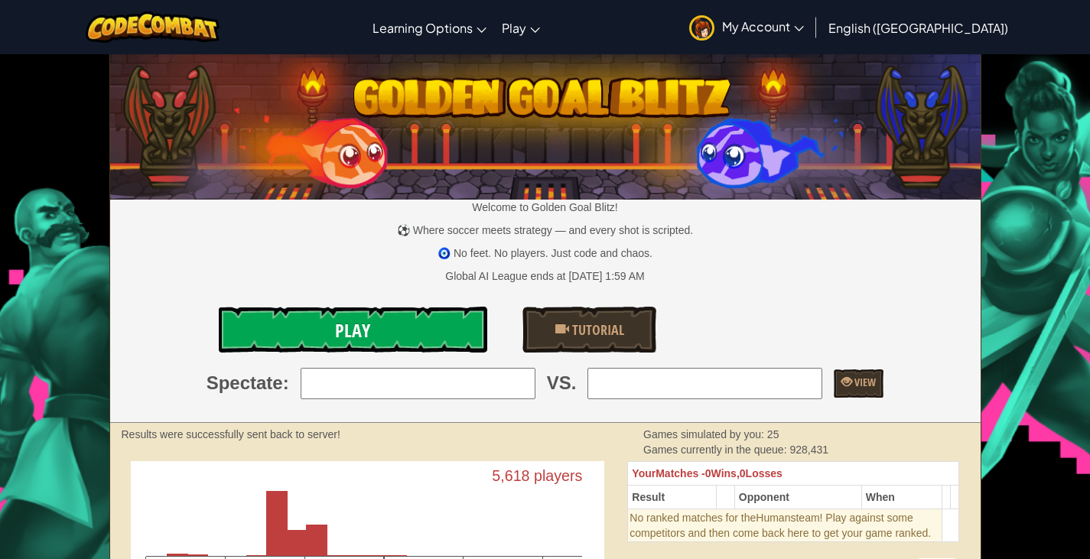
click at [353, 318] on link "Play" at bounding box center [353, 330] width 268 height 46
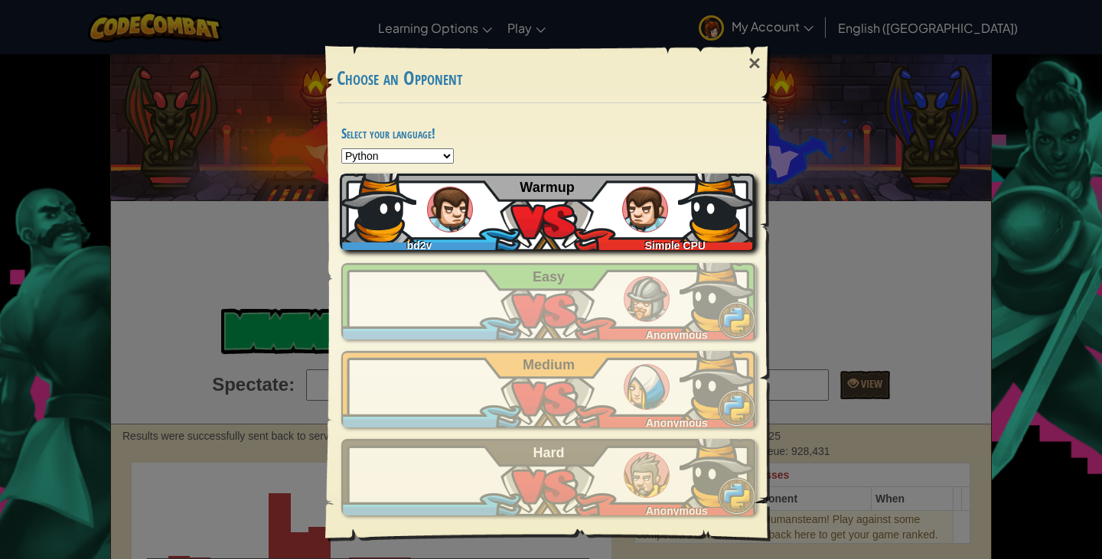
click at [373, 216] on img at bounding box center [378, 204] width 76 height 76
